Goal: Communication & Community: Answer question/provide support

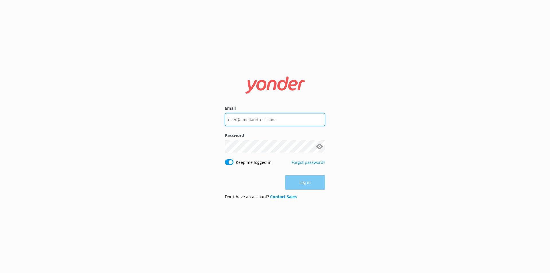
type input "[EMAIL_ADDRESS][DOMAIN_NAME]"
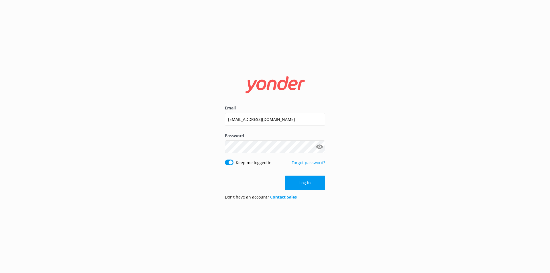
click at [312, 182] on div "Log in" at bounding box center [275, 183] width 100 height 14
click at [312, 182] on button "Log in" at bounding box center [305, 183] width 40 height 14
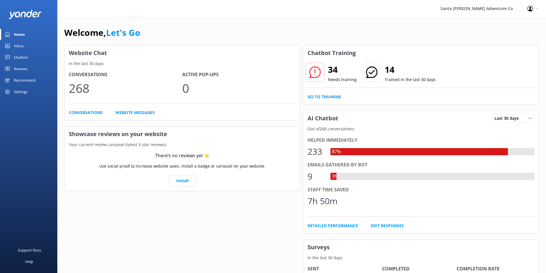
click at [20, 44] on div "Inbox" at bounding box center [19, 45] width 10 height 11
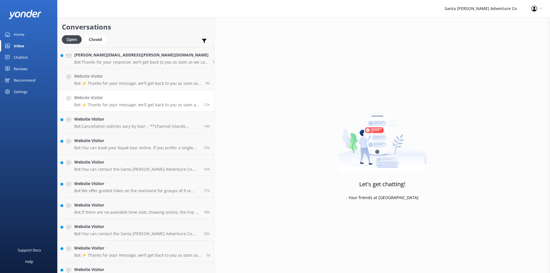
click at [111, 104] on p "Bot: ⚡ Thanks for your message, we'll get back to you as soon as we can. You're…" at bounding box center [136, 104] width 125 height 5
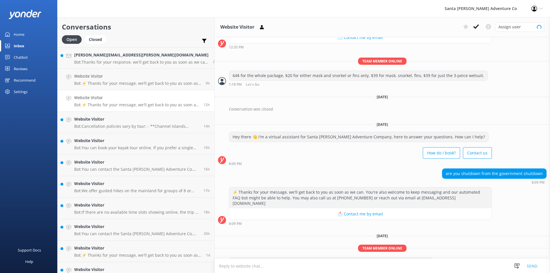
scroll to position [140, 0]
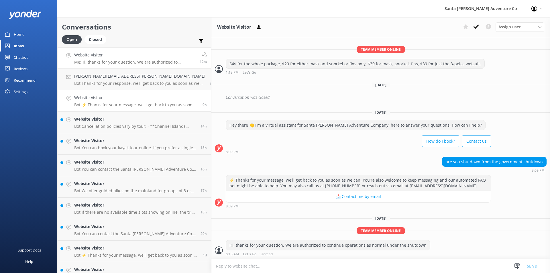
click at [108, 100] on h4 "Website Visitor" at bounding box center [136, 98] width 124 height 6
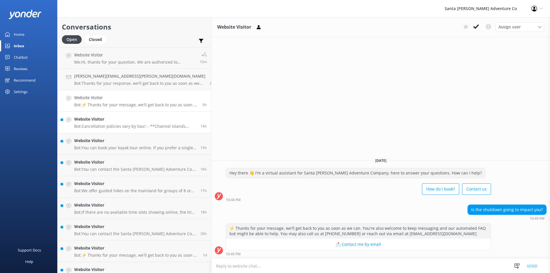
click at [107, 120] on h4 "Website Visitor" at bounding box center [135, 119] width 122 height 6
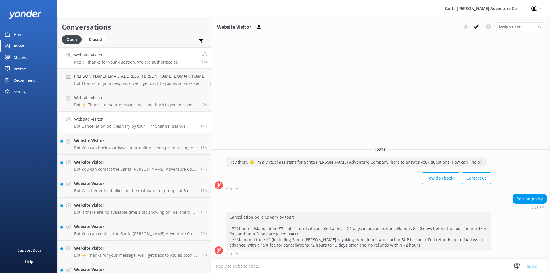
click at [100, 63] on p "Me: Hi, thanks for your question. We are authorized to continue operations as n…" at bounding box center [134, 62] width 121 height 5
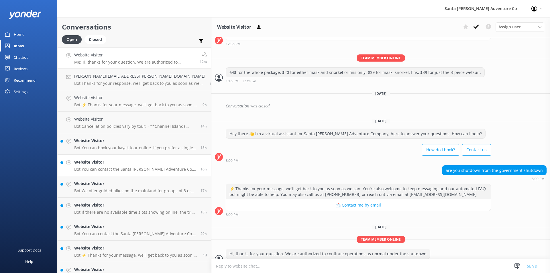
scroll to position [140, 0]
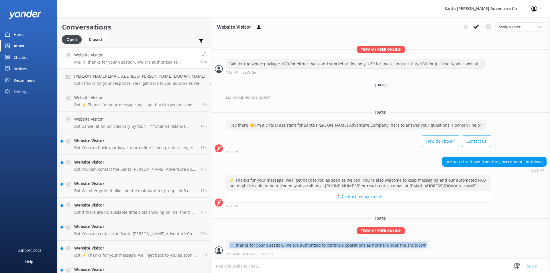
drag, startPoint x: 189, startPoint y: 245, endPoint x: 381, endPoint y: 243, distance: 191.9
click at [381, 243] on div "Hi, thanks for your question. We are authorized to continue operations as norma…" at bounding box center [328, 245] width 204 height 10
copy div "Hi, thanks for your question. We are authorized to continue operations as norma…"
click at [115, 103] on p "Bot: ⚡ Thanks for your message, we'll get back to you as soon as we can. You're…" at bounding box center [136, 104] width 124 height 5
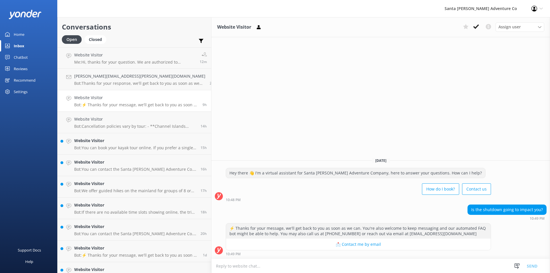
click at [242, 264] on textarea at bounding box center [380, 266] width 339 height 14
paste textarea "Hi, thanks for your question. We are authorized to continue operations as norma…"
type textarea "Hi, thanks for your question. We are authorized to continue operations as norma…"
click at [534, 267] on button "Send" at bounding box center [531, 266] width 21 height 14
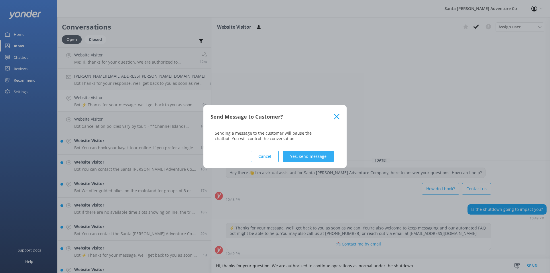
click at [300, 158] on button "Yes, send message" at bounding box center [308, 156] width 51 height 11
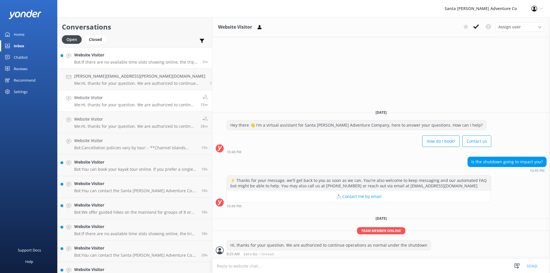
click at [108, 64] on p "Bot: If there are no available time slots showing online, the trip is likely fu…" at bounding box center [136, 62] width 124 height 5
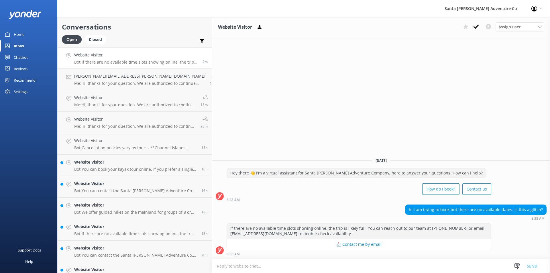
click at [20, 46] on div "Inbox" at bounding box center [19, 45] width 11 height 11
